Goal: Transaction & Acquisition: Purchase product/service

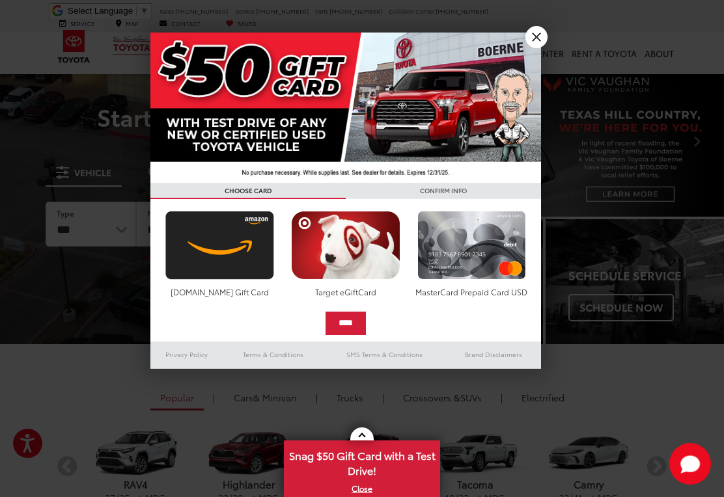
click at [536, 34] on link "X" at bounding box center [536, 37] width 22 height 22
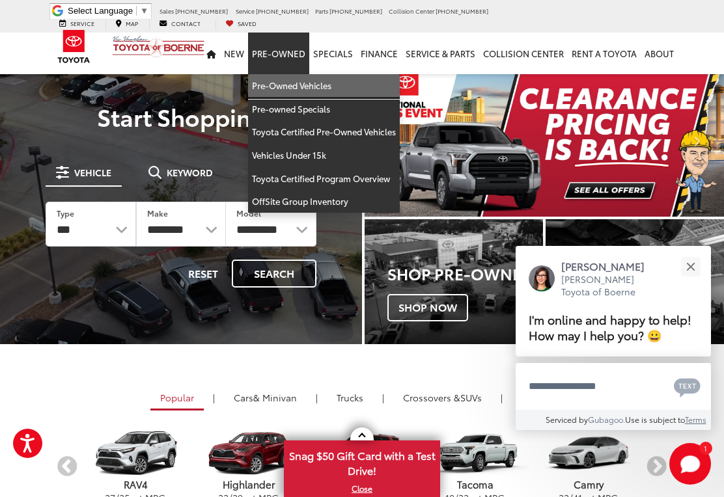
click at [288, 77] on link "Pre-Owned Vehicles" at bounding box center [324, 85] width 152 height 23
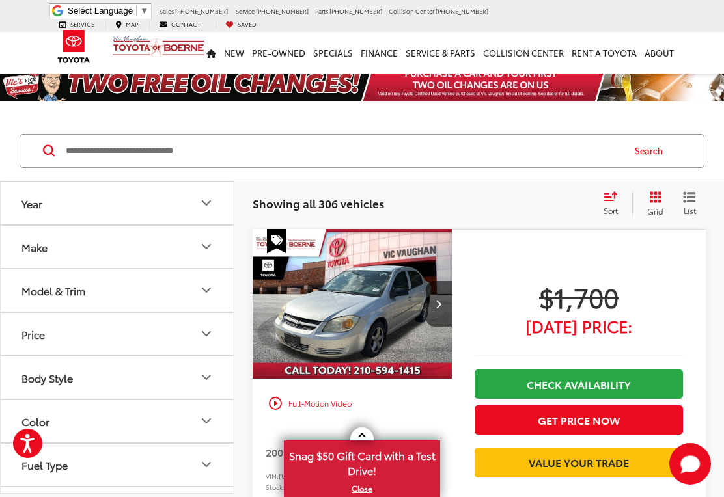
click at [193, 251] on button "Make" at bounding box center [118, 247] width 234 height 42
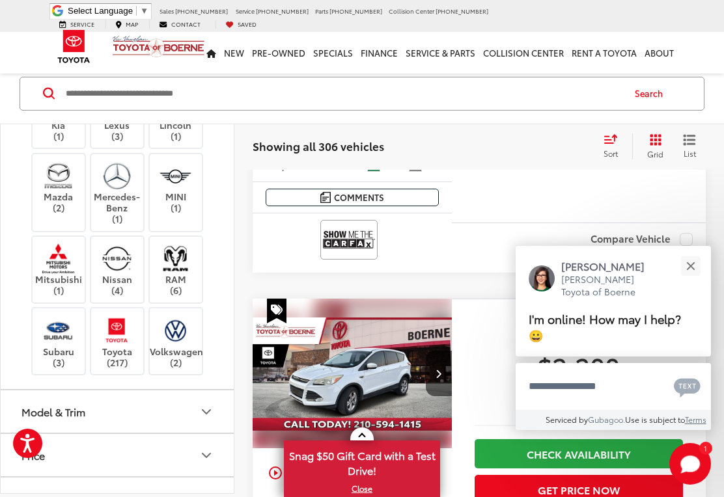
scroll to position [341, 0]
click at [113, 336] on img at bounding box center [117, 329] width 36 height 31
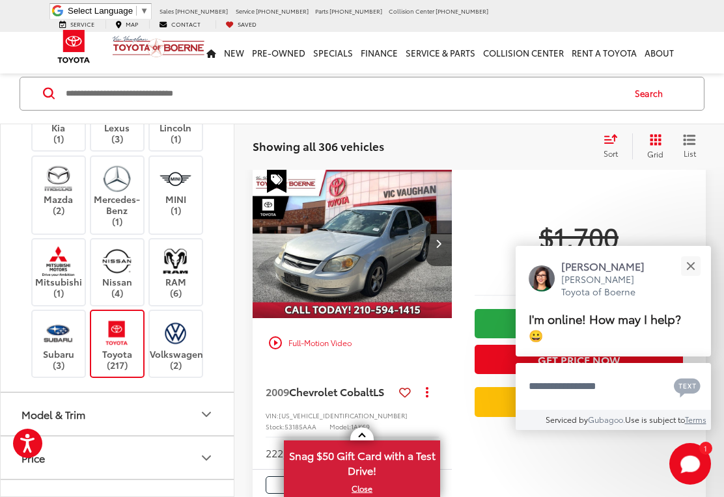
scroll to position [57, 0]
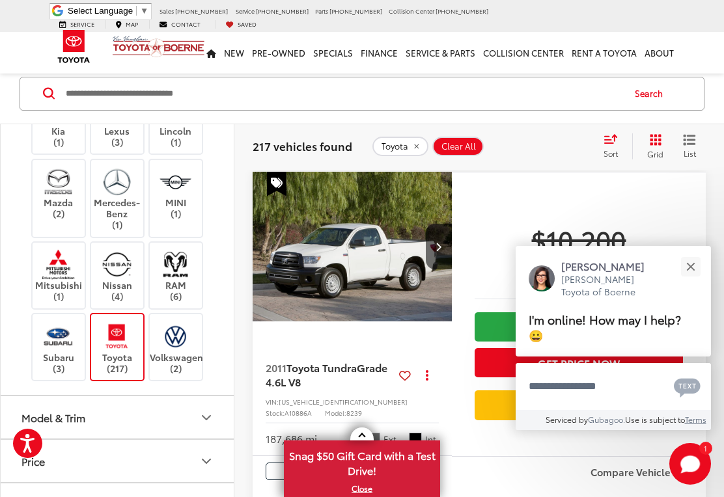
click at [80, 94] on input "Search by Make, Model, or Keyword" at bounding box center [343, 93] width 558 height 31
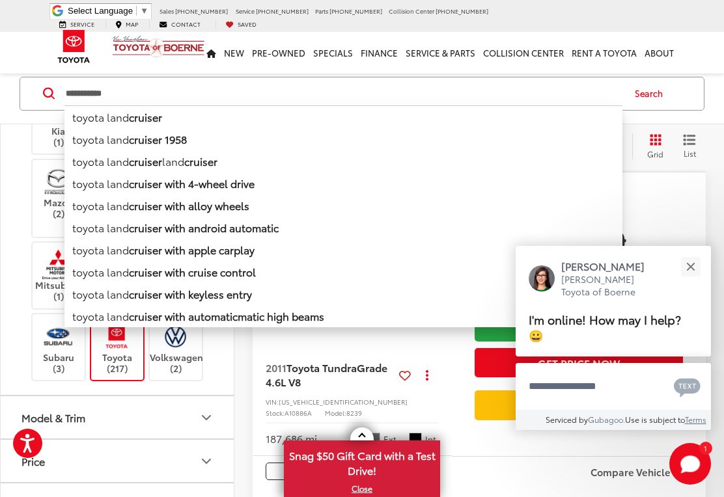
click at [95, 114] on li "toyota land cruiser" at bounding box center [343, 116] width 558 height 23
type input "**********"
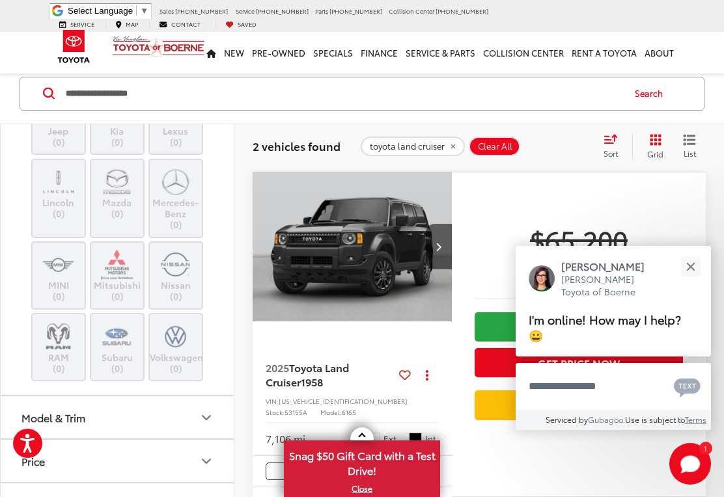
click at [691, 280] on button "Close" at bounding box center [690, 267] width 28 height 28
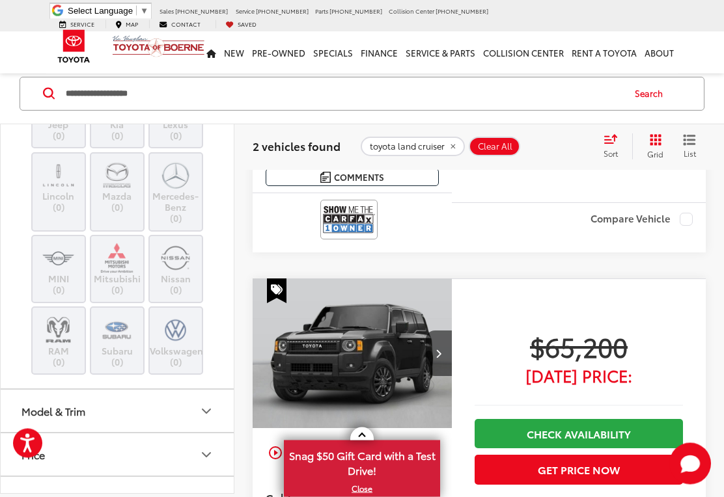
scroll to position [344, 0]
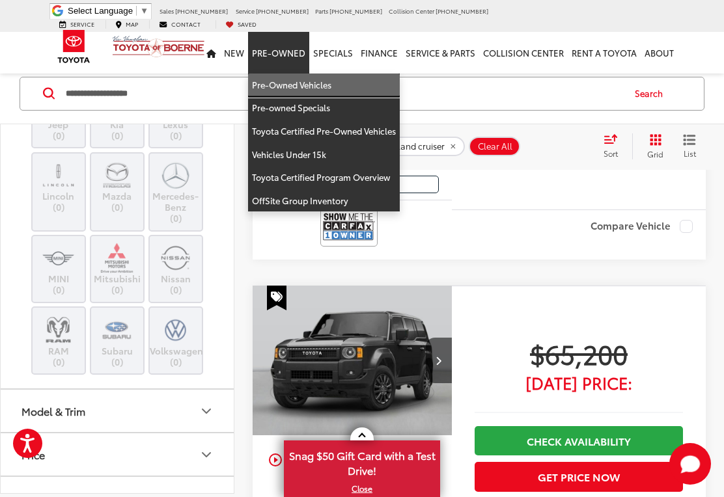
click at [277, 75] on link "Pre-Owned Vehicles" at bounding box center [324, 85] width 152 height 23
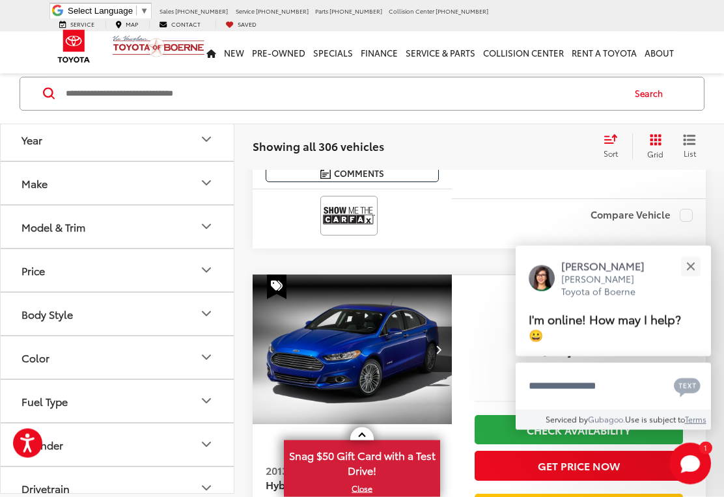
scroll to position [1246, 0]
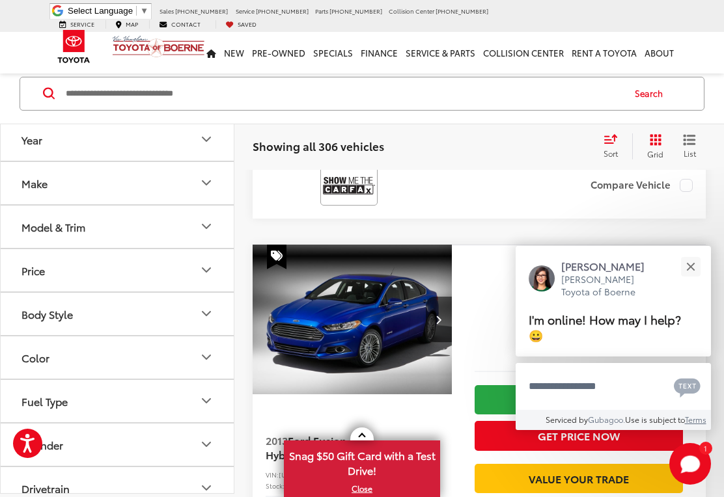
click at [692, 280] on button "Close" at bounding box center [690, 267] width 28 height 28
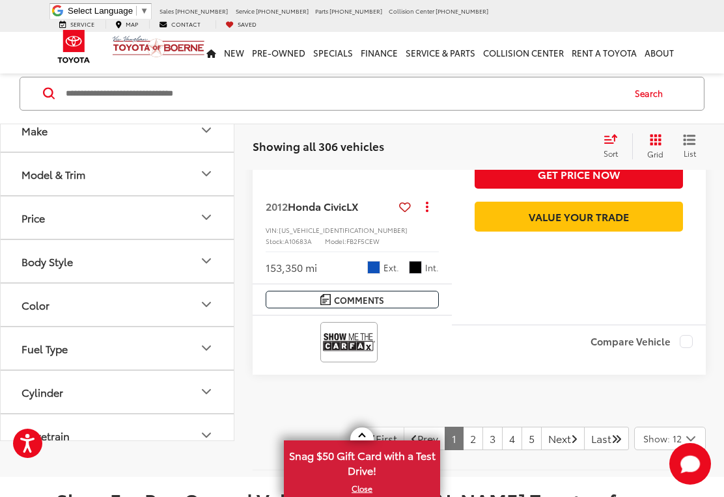
scroll to position [4737, 0]
